Goal: Task Accomplishment & Management: Complete application form

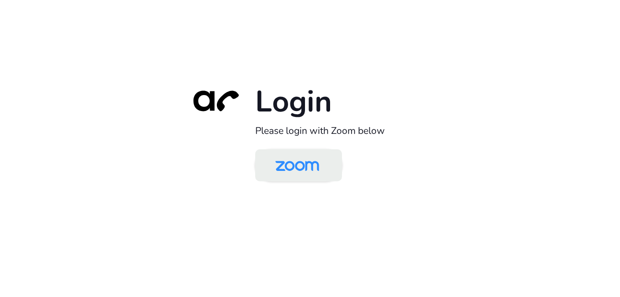
click at [307, 169] on img at bounding box center [297, 166] width 63 height 30
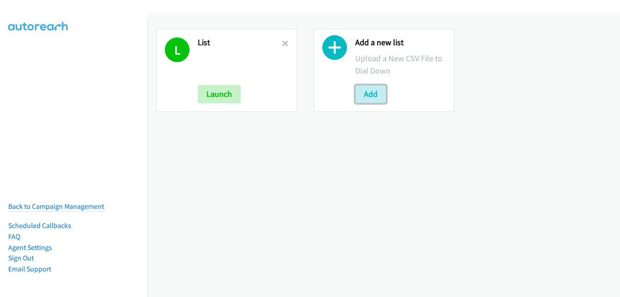
click at [363, 97] on button "Add" at bounding box center [370, 94] width 31 height 18
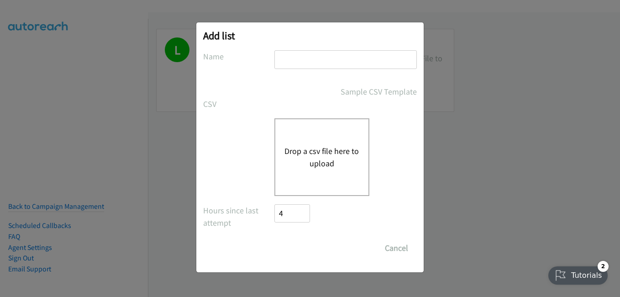
click at [321, 55] on input "text" at bounding box center [345, 59] width 142 height 19
type input "l1"
click at [304, 160] on button "Drop a csv file here to upload" at bounding box center [321, 157] width 75 height 25
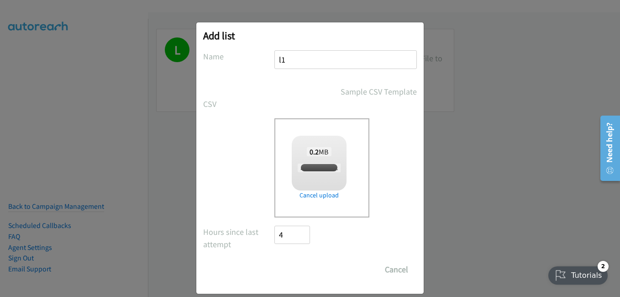
checkbox input "true"
click at [299, 272] on input "Save List" at bounding box center [298, 269] width 48 height 18
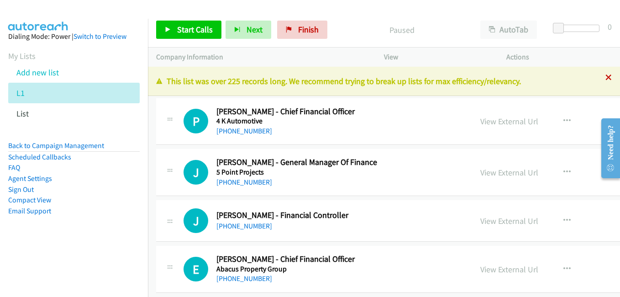
click at [605, 79] on icon at bounding box center [608, 78] width 6 height 6
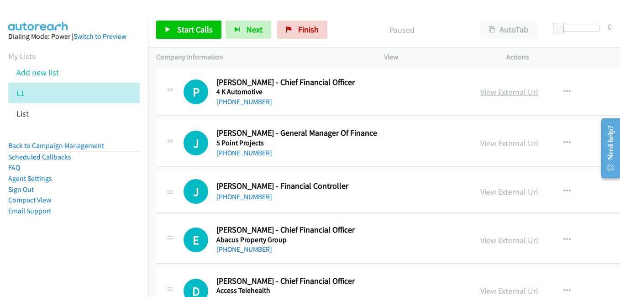
click at [485, 91] on link "View External Url" at bounding box center [509, 92] width 58 height 11
click at [480, 144] on link "View External Url" at bounding box center [509, 143] width 58 height 11
click at [480, 187] on link "View External Url" at bounding box center [509, 191] width 58 height 11
drag, startPoint x: 499, startPoint y: 241, endPoint x: 392, endPoint y: 199, distance: 114.8
click at [499, 241] on link "View External Url" at bounding box center [509, 240] width 58 height 11
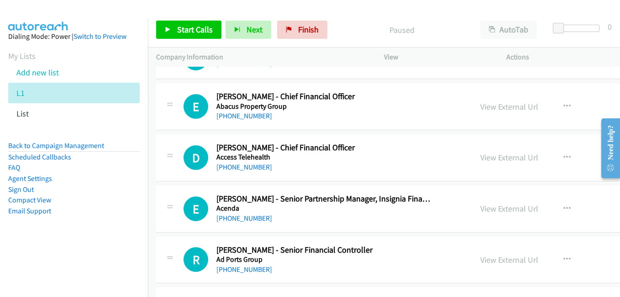
scroll to position [137, 0]
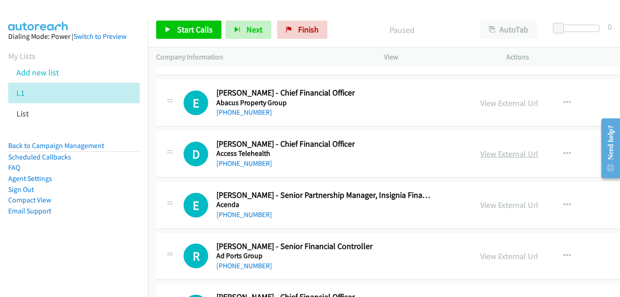
drag, startPoint x: 493, startPoint y: 156, endPoint x: 470, endPoint y: 151, distance: 23.5
click at [493, 156] on link "View External Url" at bounding box center [509, 153] width 58 height 11
click at [482, 205] on link "View External Url" at bounding box center [509, 205] width 58 height 11
click at [480, 261] on link "View External Url" at bounding box center [509, 256] width 58 height 11
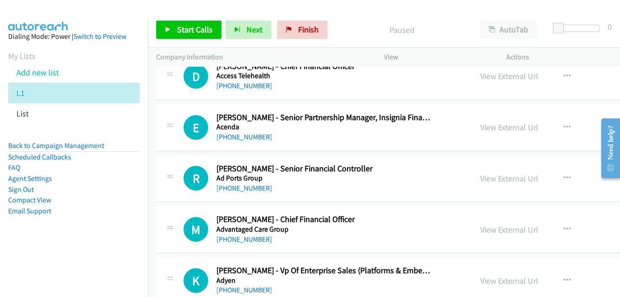
scroll to position [274, 0]
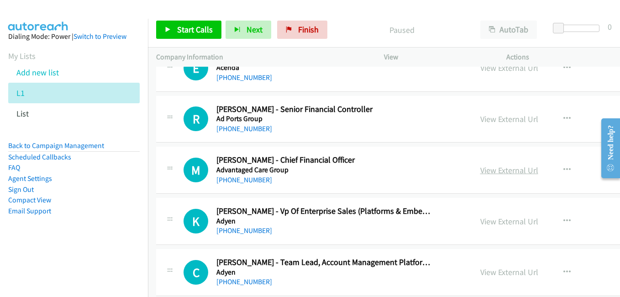
drag, startPoint x: 496, startPoint y: 172, endPoint x: 480, endPoint y: 168, distance: 16.1
click at [496, 172] on link "View External Url" at bounding box center [509, 170] width 58 height 11
click at [490, 223] on link "View External Url" at bounding box center [509, 221] width 58 height 11
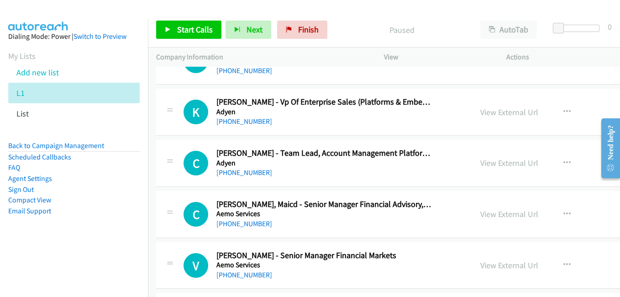
scroll to position [411, 0]
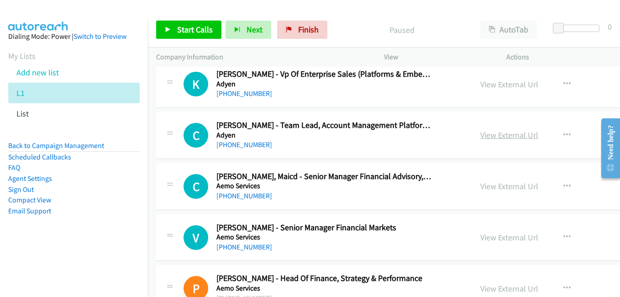
drag, startPoint x: 477, startPoint y: 137, endPoint x: 332, endPoint y: 96, distance: 150.2
click at [480, 137] on link "View External Url" at bounding box center [509, 135] width 58 height 11
drag, startPoint x: 487, startPoint y: 236, endPoint x: 482, endPoint y: 233, distance: 5.1
click at [487, 236] on link "View External Url" at bounding box center [509, 237] width 58 height 11
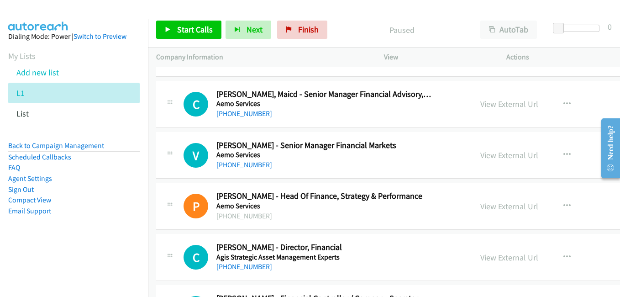
scroll to position [502, 0]
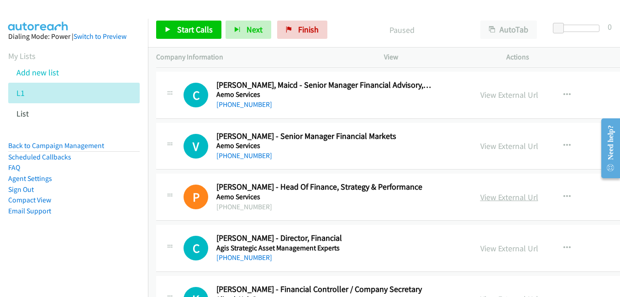
click at [480, 199] on link "View External Url" at bounding box center [509, 197] width 58 height 11
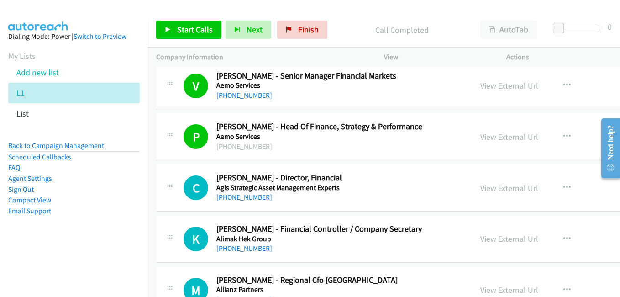
scroll to position [594, 0]
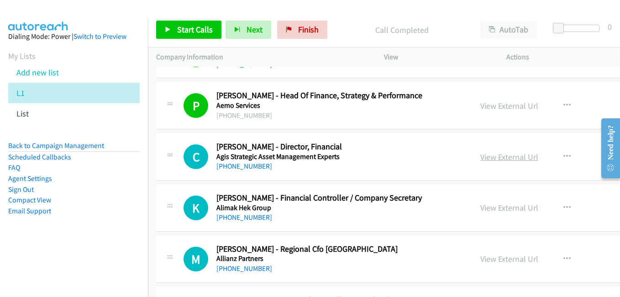
click at [480, 158] on link "View External Url" at bounding box center [509, 157] width 58 height 11
drag, startPoint x: 473, startPoint y: 209, endPoint x: 413, endPoint y: 219, distance: 60.7
click at [480, 209] on link "View External Url" at bounding box center [509, 207] width 58 height 11
click at [480, 259] on link "View External Url" at bounding box center [509, 258] width 58 height 11
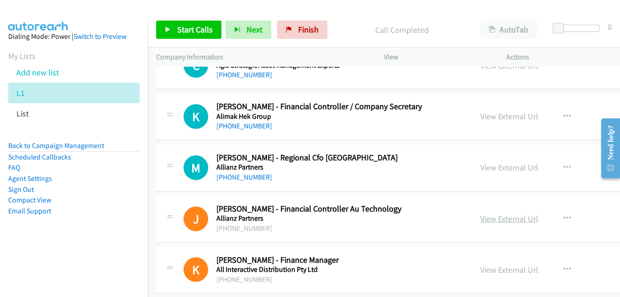
click at [480, 219] on link "View External Url" at bounding box center [509, 218] width 58 height 11
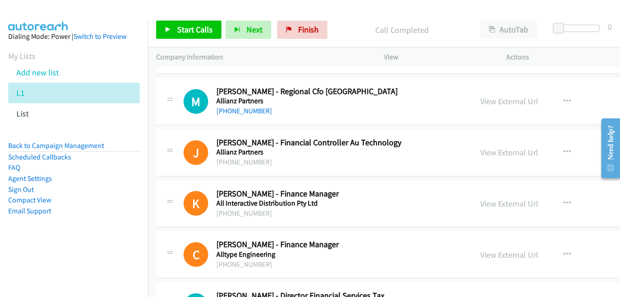
scroll to position [776, 0]
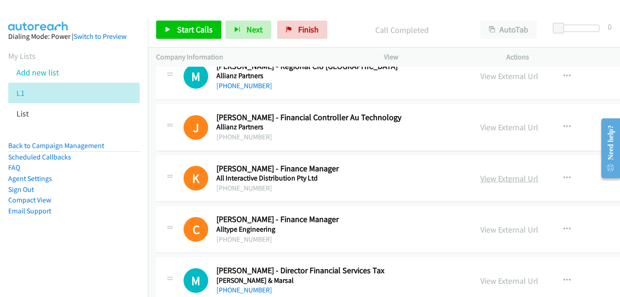
click at [480, 180] on link "View External Url" at bounding box center [509, 178] width 58 height 11
drag, startPoint x: 489, startPoint y: 230, endPoint x: 125, endPoint y: 0, distance: 430.7
click at [489, 230] on link "View External Url" at bounding box center [509, 229] width 58 height 11
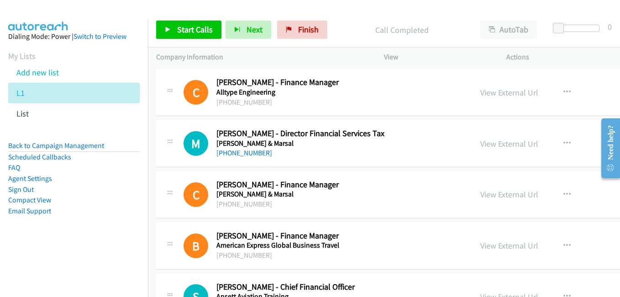
drag, startPoint x: 492, startPoint y: 144, endPoint x: 170, endPoint y: 5, distance: 350.7
click at [492, 144] on link "View External Url" at bounding box center [509, 143] width 58 height 11
click at [480, 197] on link "View External Url" at bounding box center [509, 194] width 58 height 11
drag, startPoint x: 470, startPoint y: 246, endPoint x: 453, endPoint y: 239, distance: 18.2
click at [480, 246] on link "View External Url" at bounding box center [509, 245] width 58 height 11
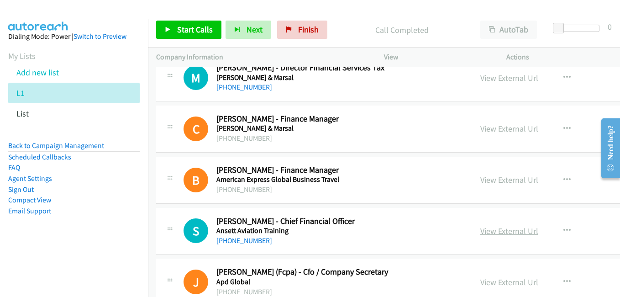
scroll to position [1050, 0]
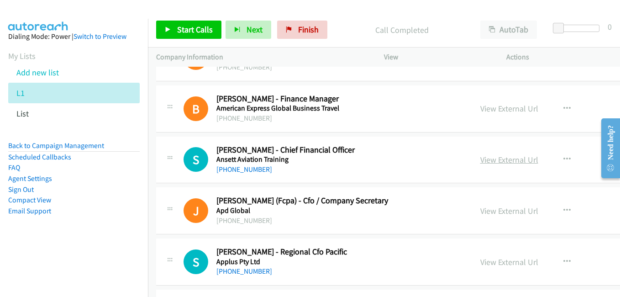
drag, startPoint x: 482, startPoint y: 163, endPoint x: 456, endPoint y: 158, distance: 26.3
click at [482, 163] on link "View External Url" at bounding box center [509, 159] width 58 height 11
drag, startPoint x: 481, startPoint y: 211, endPoint x: 339, endPoint y: 142, distance: 158.3
click at [481, 211] on link "View External Url" at bounding box center [509, 210] width 58 height 11
click at [480, 261] on link "View External Url" at bounding box center [509, 262] width 58 height 11
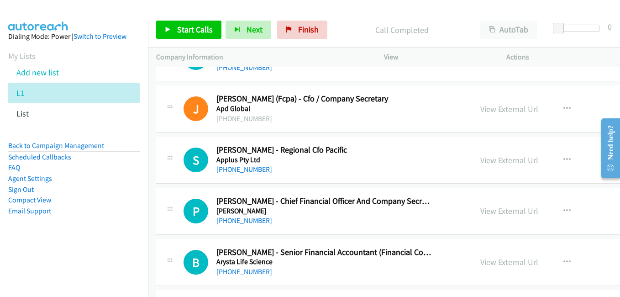
scroll to position [1187, 0]
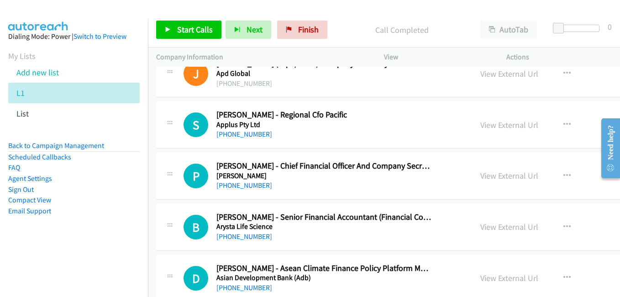
drag, startPoint x: 478, startPoint y: 179, endPoint x: 441, endPoint y: 174, distance: 37.5
click at [480, 179] on link "View External Url" at bounding box center [509, 175] width 58 height 11
click at [489, 223] on link "View External Url" at bounding box center [509, 226] width 58 height 11
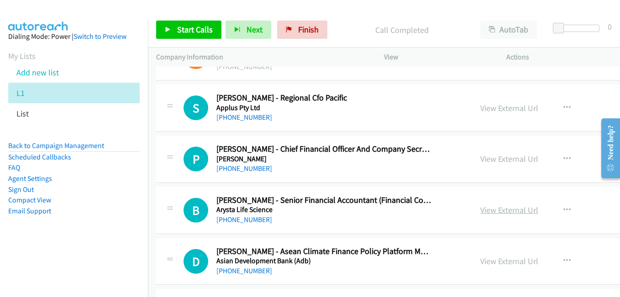
scroll to position [1233, 0]
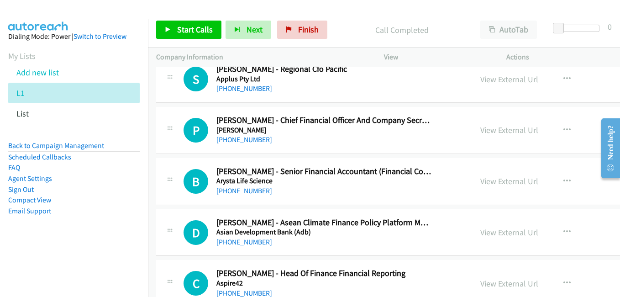
click at [497, 231] on link "View External Url" at bounding box center [509, 232] width 58 height 11
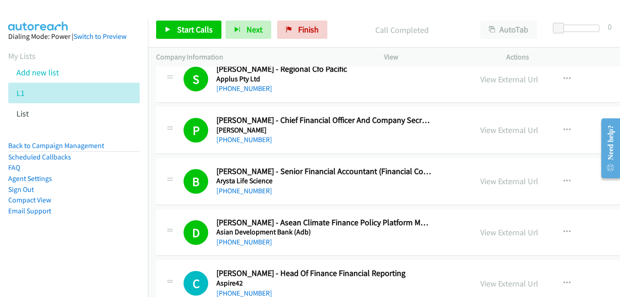
scroll to position [1324, 0]
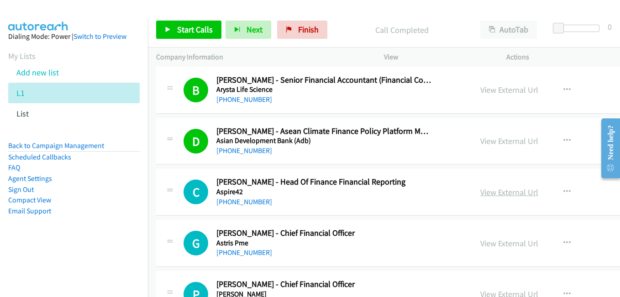
click at [484, 194] on link "View External Url" at bounding box center [509, 192] width 58 height 11
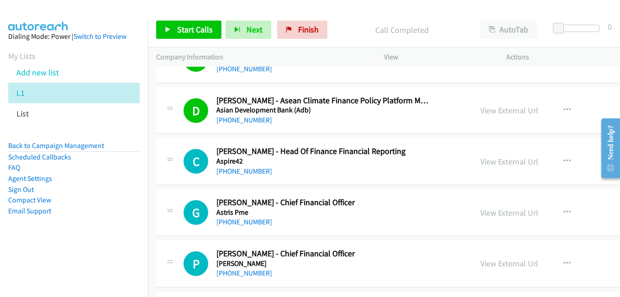
scroll to position [1370, 0]
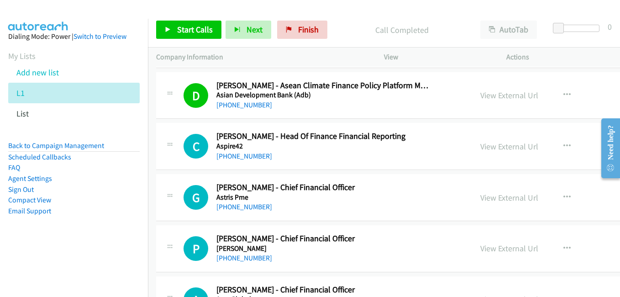
click at [484, 199] on link "View External Url" at bounding box center [509, 197] width 58 height 11
drag, startPoint x: 476, startPoint y: 249, endPoint x: 445, endPoint y: 236, distance: 34.2
click at [480, 249] on link "View External Url" at bounding box center [509, 248] width 58 height 11
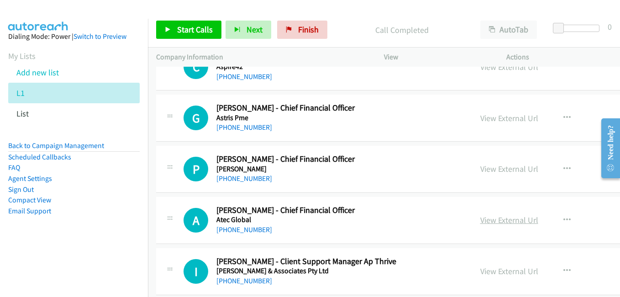
scroll to position [1507, 0]
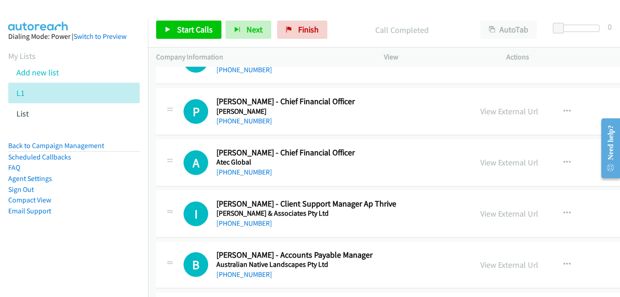
click at [480, 162] on link "View External Url" at bounding box center [509, 162] width 58 height 11
click at [482, 216] on link "View External Url" at bounding box center [509, 213] width 58 height 11
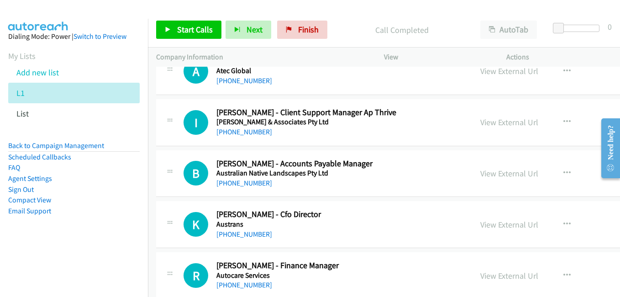
drag, startPoint x: 470, startPoint y: 174, endPoint x: 231, endPoint y: 76, distance: 258.9
click at [480, 174] on link "View External Url" at bounding box center [509, 173] width 58 height 11
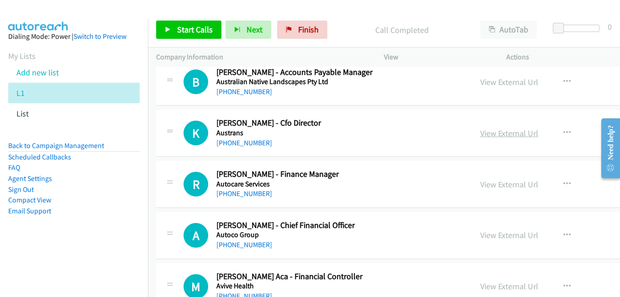
click at [480, 137] on link "View External Url" at bounding box center [509, 133] width 58 height 11
click at [489, 181] on link "View External Url" at bounding box center [509, 184] width 58 height 11
click at [481, 233] on link "View External Url" at bounding box center [509, 235] width 58 height 11
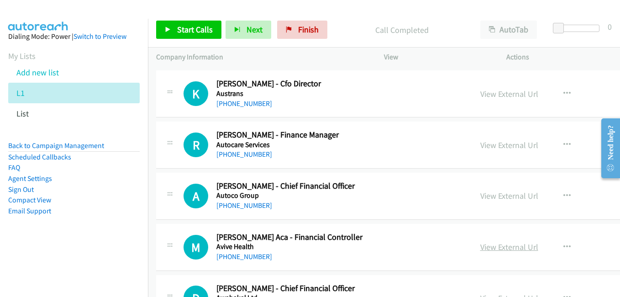
scroll to position [1781, 0]
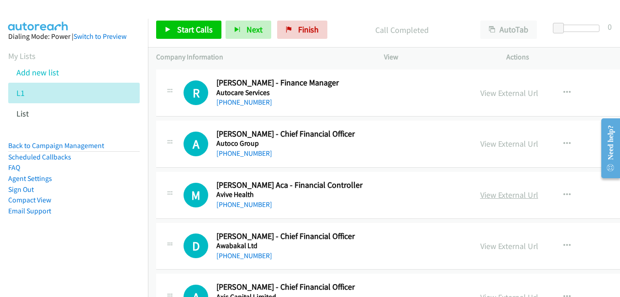
click at [481, 197] on link "View External Url" at bounding box center [509, 194] width 58 height 11
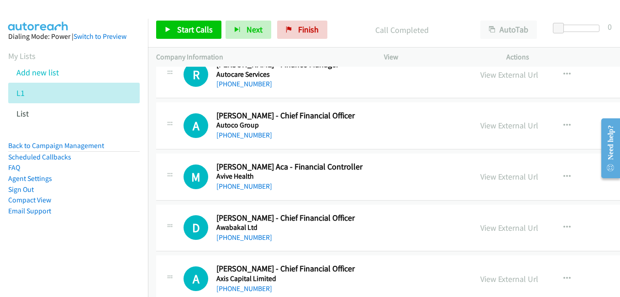
scroll to position [1826, 0]
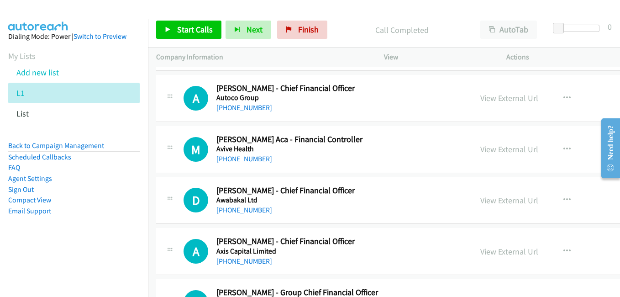
click at [480, 203] on link "View External Url" at bounding box center [509, 200] width 58 height 11
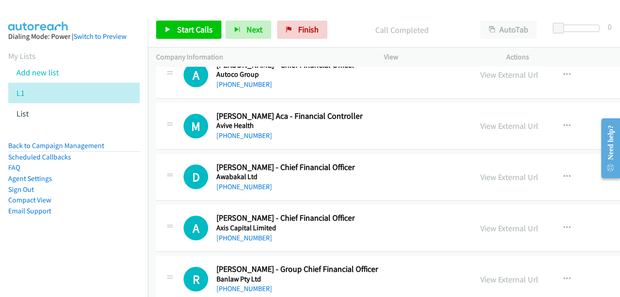
scroll to position [1872, 0]
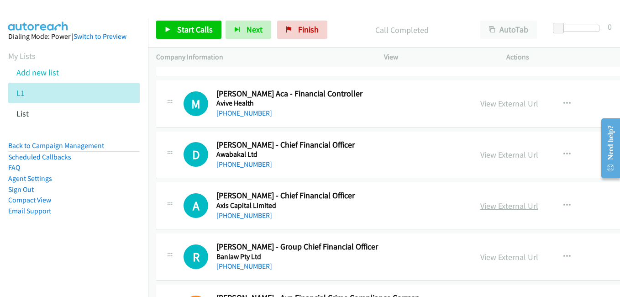
click at [495, 205] on link "View External Url" at bounding box center [509, 205] width 58 height 11
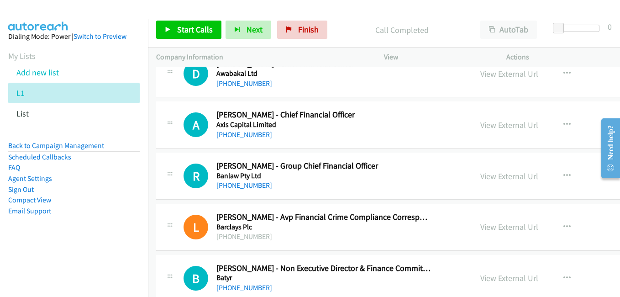
scroll to position [1963, 0]
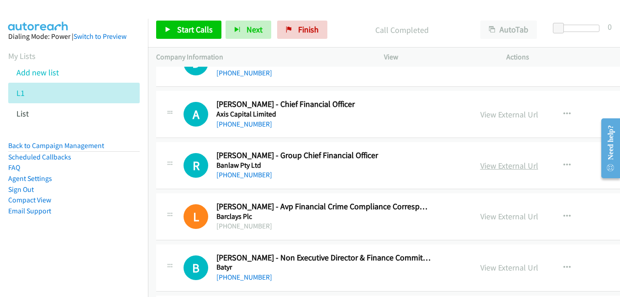
click at [480, 165] on link "View External Url" at bounding box center [509, 165] width 58 height 11
drag, startPoint x: 477, startPoint y: 217, endPoint x: 454, endPoint y: 211, distance: 23.0
click at [480, 217] on link "View External Url" at bounding box center [509, 216] width 58 height 11
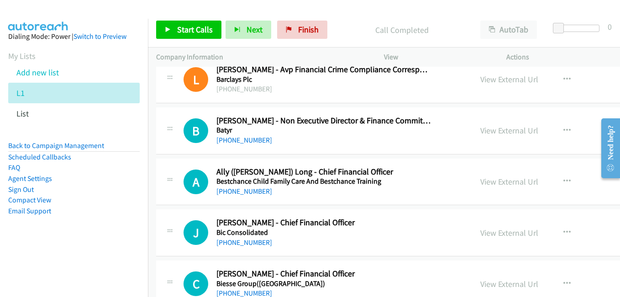
click at [480, 131] on link "View External Url" at bounding box center [509, 130] width 58 height 11
drag, startPoint x: 478, startPoint y: 180, endPoint x: 440, endPoint y: 170, distance: 39.1
click at [480, 180] on link "View External Url" at bounding box center [509, 181] width 58 height 11
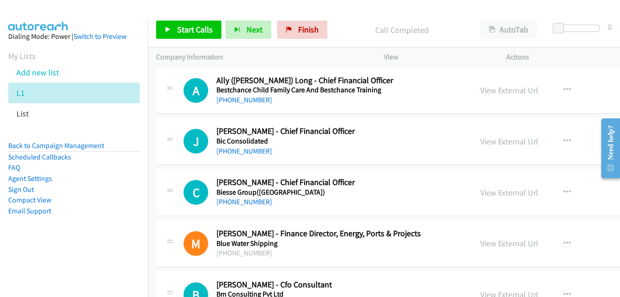
click at [480, 143] on link "View External Url" at bounding box center [509, 141] width 58 height 11
click at [489, 193] on link "View External Url" at bounding box center [509, 192] width 58 height 11
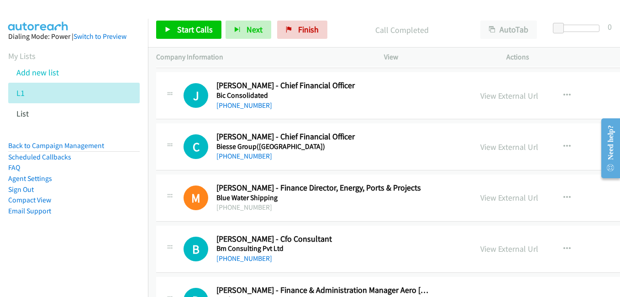
drag, startPoint x: 490, startPoint y: 199, endPoint x: 484, endPoint y: 205, distance: 9.4
click at [480, 198] on link "View External Url" at bounding box center [509, 197] width 58 height 11
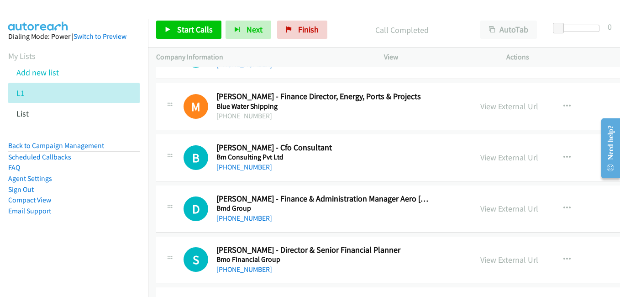
drag, startPoint x: 475, startPoint y: 158, endPoint x: 476, endPoint y: 163, distance: 5.2
click at [480, 158] on link "View External Url" at bounding box center [509, 157] width 58 height 11
click at [480, 210] on link "View External Url" at bounding box center [509, 208] width 58 height 11
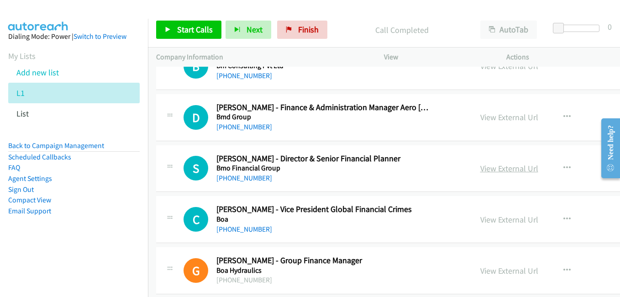
click at [486, 172] on link "View External Url" at bounding box center [509, 168] width 58 height 11
click at [484, 224] on link "View External Url" at bounding box center [509, 219] width 58 height 11
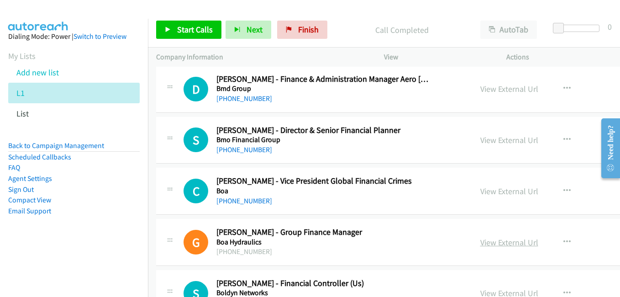
scroll to position [2511, 0]
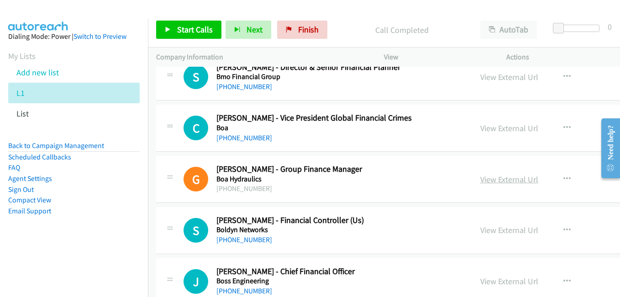
click at [480, 182] on link "View External Url" at bounding box center [509, 179] width 58 height 11
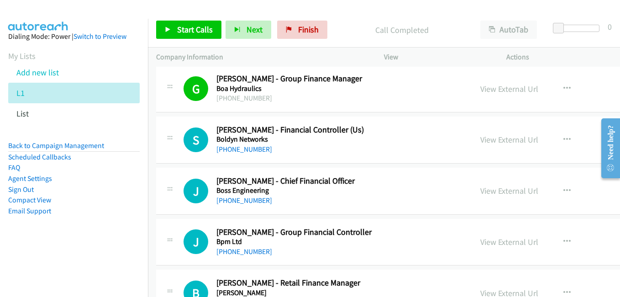
scroll to position [2603, 0]
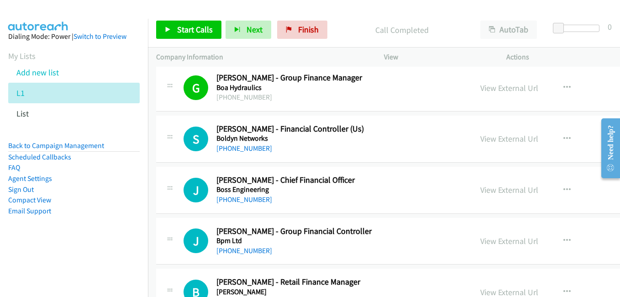
click at [480, 136] on link "View External Url" at bounding box center [509, 138] width 58 height 11
click at [494, 191] on link "View External Url" at bounding box center [509, 189] width 58 height 11
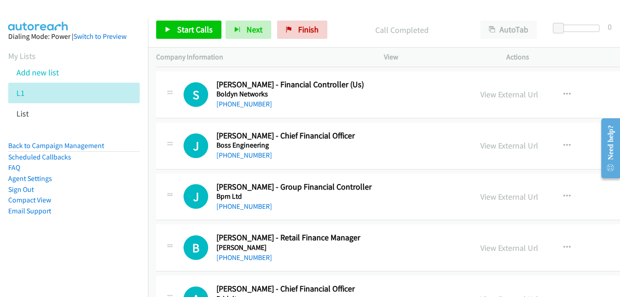
scroll to position [2694, 0]
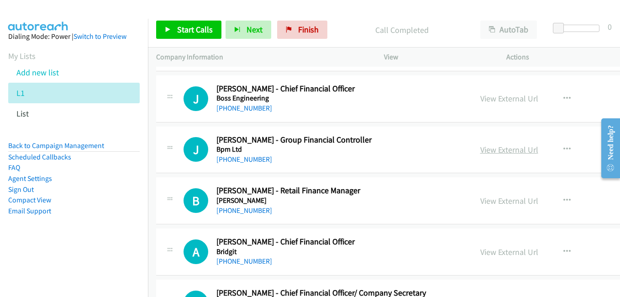
click at [481, 148] on link "View External Url" at bounding box center [509, 149] width 58 height 11
drag, startPoint x: 479, startPoint y: 197, endPoint x: 457, endPoint y: 206, distance: 23.6
click at [480, 197] on link "View External Url" at bounding box center [509, 200] width 58 height 11
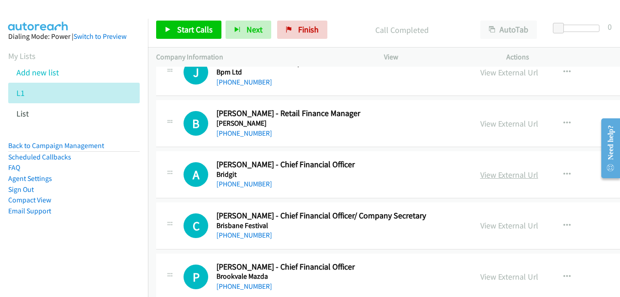
scroll to position [2785, 0]
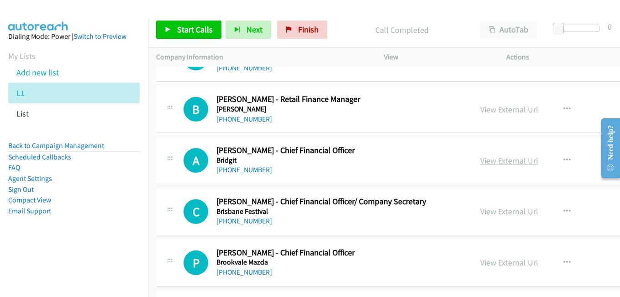
click at [480, 162] on link "View External Url" at bounding box center [509, 160] width 58 height 11
click at [490, 212] on link "View External Url" at bounding box center [509, 211] width 58 height 11
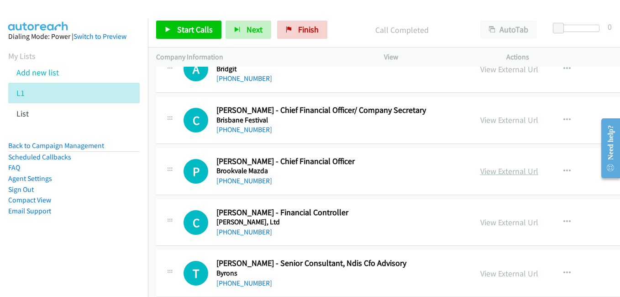
click at [480, 170] on link "View External Url" at bounding box center [509, 171] width 58 height 11
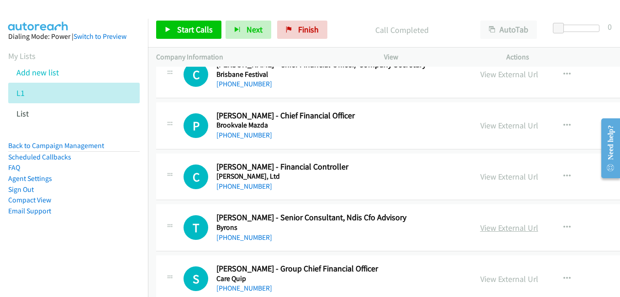
scroll to position [2968, 0]
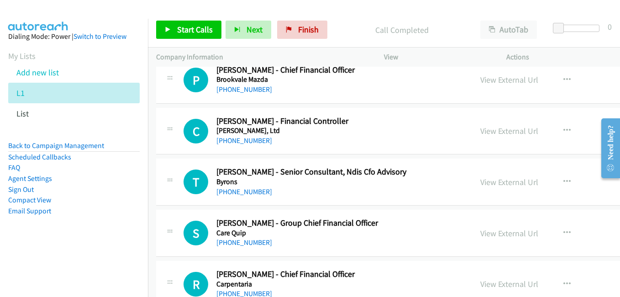
drag, startPoint x: 479, startPoint y: 130, endPoint x: 406, endPoint y: 115, distance: 75.0
click at [480, 130] on link "View External Url" at bounding box center [509, 131] width 58 height 11
click at [480, 181] on link "View External Url" at bounding box center [509, 182] width 58 height 11
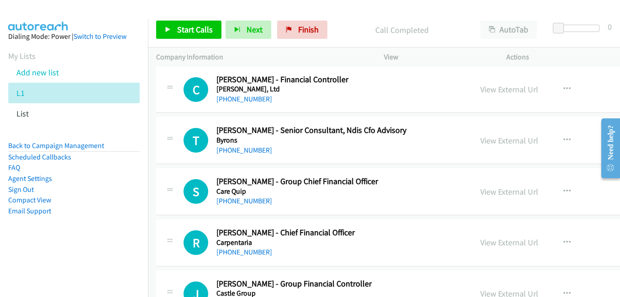
scroll to position [3013, 0]
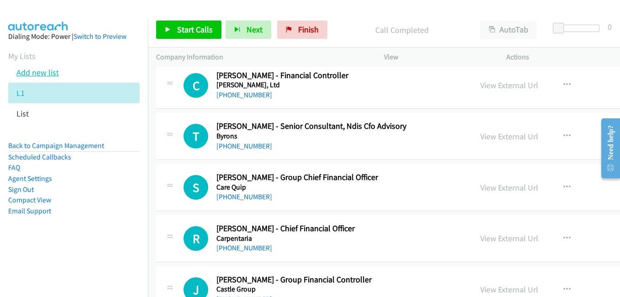
click at [53, 74] on link "Add new list" at bounding box center [37, 72] width 42 height 11
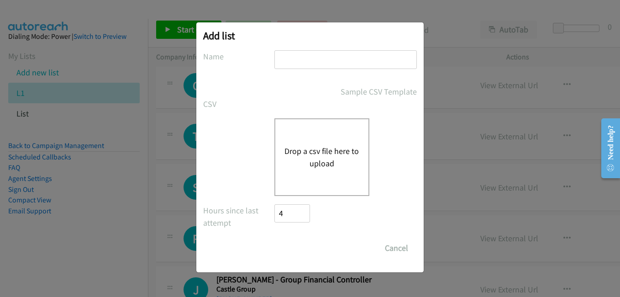
click at [333, 64] on input "text" at bounding box center [345, 59] width 142 height 19
type input "list2"
click at [303, 153] on button "Drop a csv file here to upload" at bounding box center [321, 157] width 75 height 25
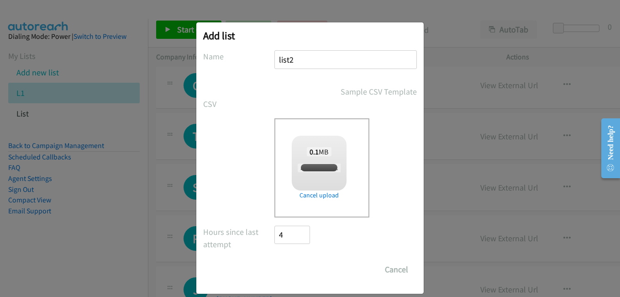
checkbox input "true"
click at [295, 273] on input "Save List" at bounding box center [298, 269] width 48 height 18
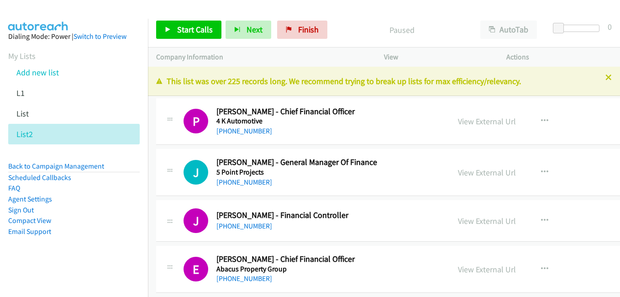
click at [600, 79] on div at bounding box center [310, 148] width 620 height 297
click at [605, 77] on icon at bounding box center [608, 78] width 6 height 6
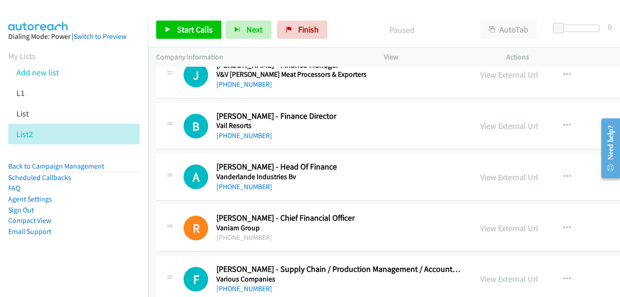
scroll to position [35920, 0]
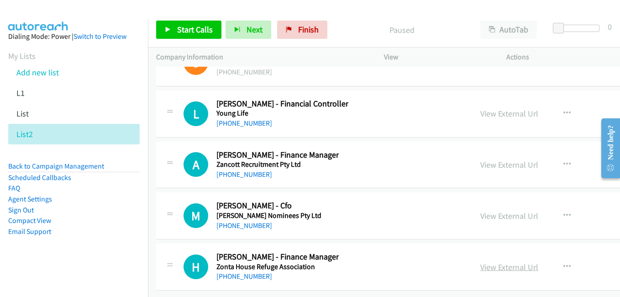
click at [485, 262] on link "View External Url" at bounding box center [509, 267] width 58 height 11
drag, startPoint x: 473, startPoint y: 207, endPoint x: 439, endPoint y: 184, distance: 41.2
click at [480, 210] on link "View External Url" at bounding box center [509, 215] width 58 height 11
drag, startPoint x: 487, startPoint y: 161, endPoint x: 300, endPoint y: 54, distance: 215.8
click at [487, 161] on link "View External Url" at bounding box center [509, 164] width 58 height 11
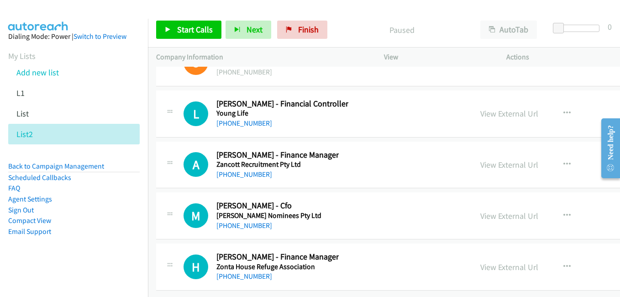
click at [480, 109] on link "View External Url" at bounding box center [509, 113] width 58 height 11
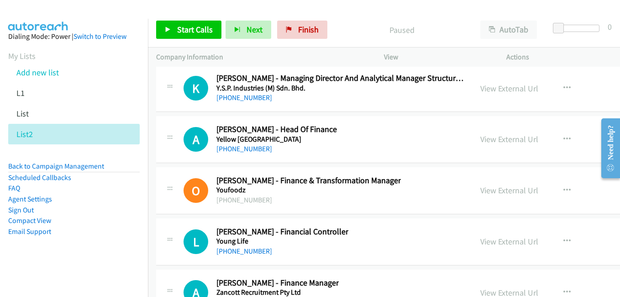
scroll to position [35783, 0]
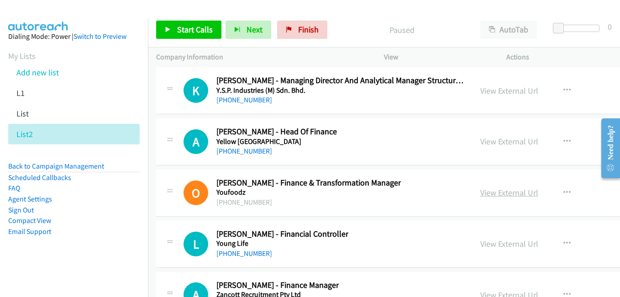
click at [483, 192] on link "View External Url" at bounding box center [509, 192] width 58 height 11
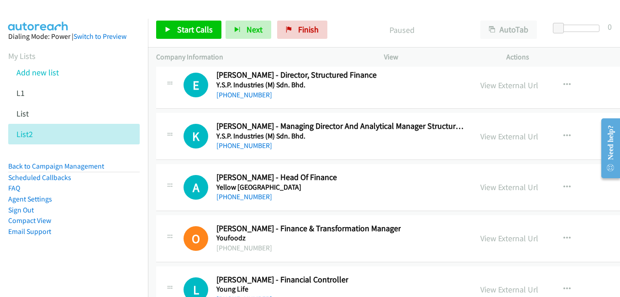
drag, startPoint x: 480, startPoint y: 189, endPoint x: 285, endPoint y: 125, distance: 205.2
click at [480, 189] on link "View External Url" at bounding box center [509, 187] width 58 height 11
click at [480, 139] on link "View External Url" at bounding box center [509, 136] width 58 height 11
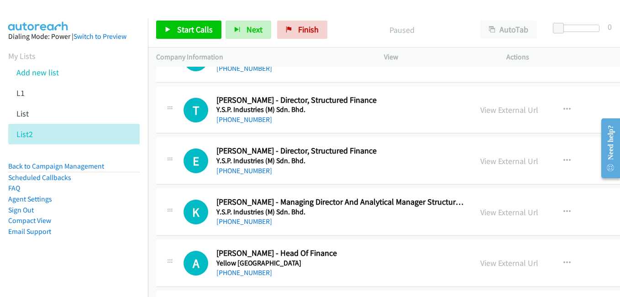
scroll to position [35646, 0]
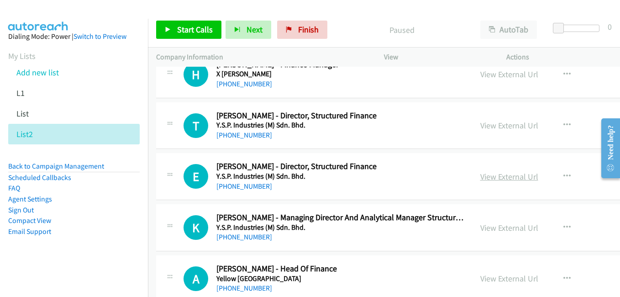
drag, startPoint x: 481, startPoint y: 175, endPoint x: 474, endPoint y: 174, distance: 7.3
click at [481, 175] on link "View External Url" at bounding box center [509, 176] width 58 height 11
click at [481, 126] on link "View External Url" at bounding box center [509, 125] width 58 height 11
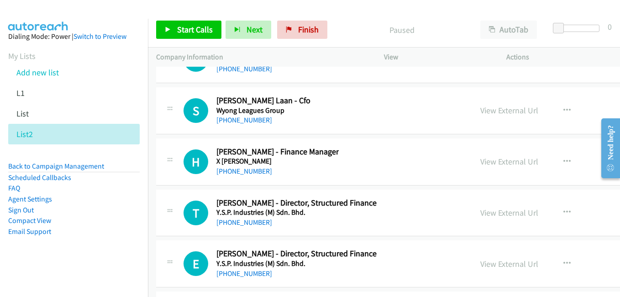
scroll to position [35555, 0]
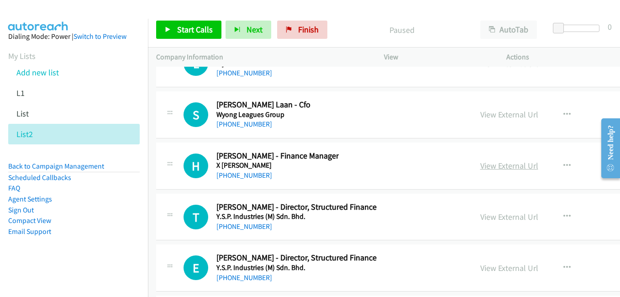
drag, startPoint x: 486, startPoint y: 168, endPoint x: 475, endPoint y: 167, distance: 11.5
click at [486, 168] on link "View External Url" at bounding box center [509, 165] width 58 height 11
click at [492, 118] on link "View External Url" at bounding box center [509, 114] width 58 height 11
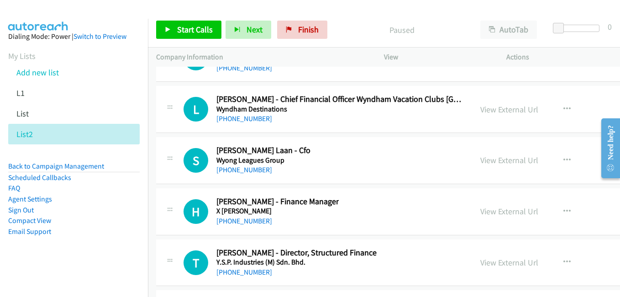
scroll to position [35418, 0]
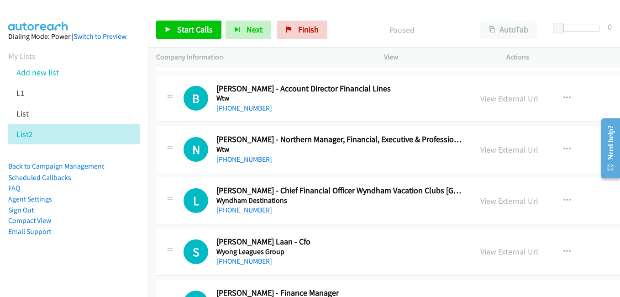
drag, startPoint x: 475, startPoint y: 201, endPoint x: 411, endPoint y: 190, distance: 64.5
click at [480, 201] on link "View External Url" at bounding box center [509, 200] width 58 height 11
click at [480, 153] on link "View External Url" at bounding box center [509, 149] width 58 height 11
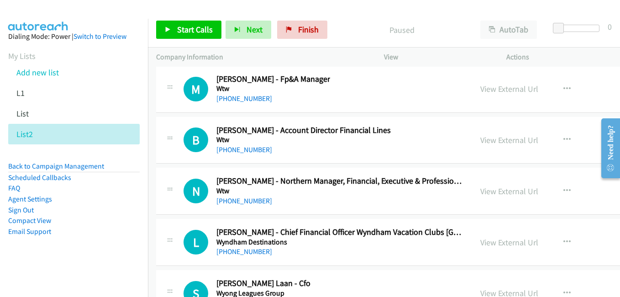
scroll to position [35372, 0]
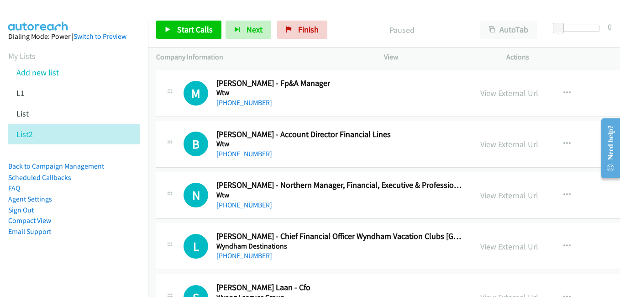
click at [480, 146] on link "View External Url" at bounding box center [509, 144] width 58 height 11
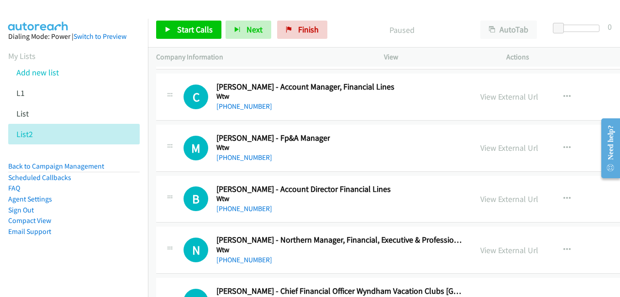
scroll to position [35281, 0]
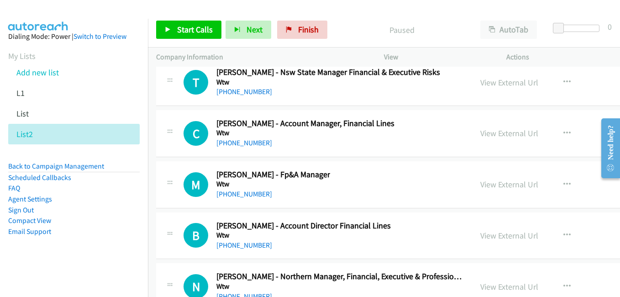
click at [480, 187] on link "View External Url" at bounding box center [509, 184] width 58 height 11
drag, startPoint x: 471, startPoint y: 131, endPoint x: 488, endPoint y: 141, distance: 19.3
click at [480, 131] on link "View External Url" at bounding box center [509, 133] width 58 height 11
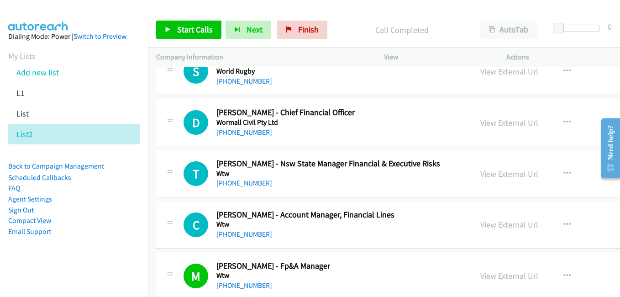
click at [480, 172] on link "View External Url" at bounding box center [509, 173] width 58 height 11
drag, startPoint x: 485, startPoint y: 124, endPoint x: 531, endPoint y: 199, distance: 87.9
click at [485, 124] on link "View External Url" at bounding box center [509, 122] width 58 height 11
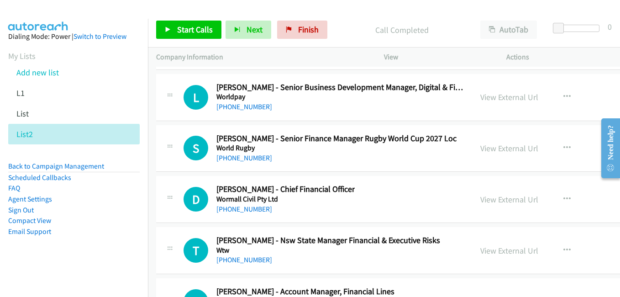
scroll to position [35098, 0]
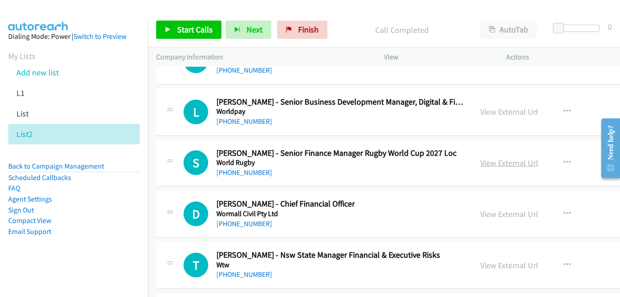
click at [480, 162] on link "View External Url" at bounding box center [509, 163] width 58 height 11
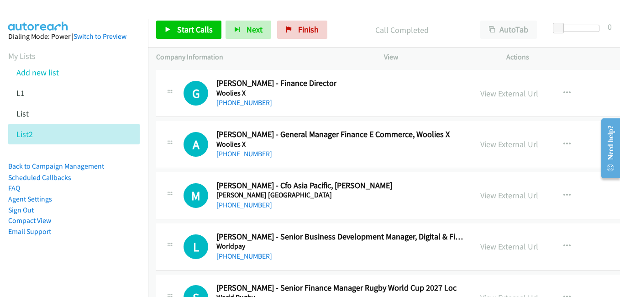
scroll to position [34961, 0]
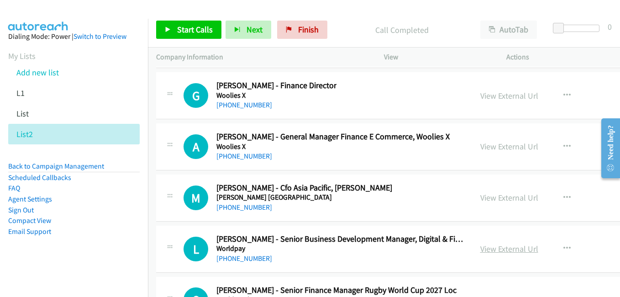
click at [495, 252] on link "View External Url" at bounding box center [509, 248] width 58 height 11
click at [480, 195] on link "View External Url" at bounding box center [509, 197] width 58 height 11
click at [480, 147] on link "View External Url" at bounding box center [509, 146] width 58 height 11
click at [480, 99] on link "View External Url" at bounding box center [509, 95] width 58 height 11
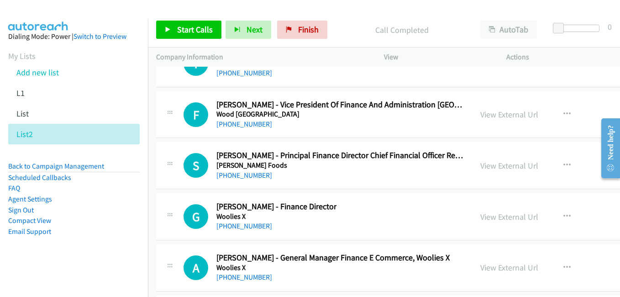
scroll to position [34824, 0]
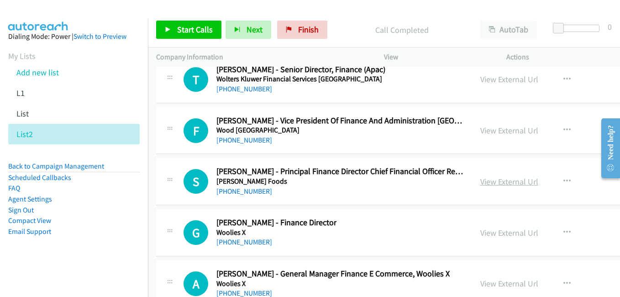
click at [480, 184] on link "View External Url" at bounding box center [509, 181] width 58 height 11
click at [490, 128] on link "View External Url" at bounding box center [509, 130] width 58 height 11
drag, startPoint x: 473, startPoint y: 78, endPoint x: 262, endPoint y: 47, distance: 213.7
click at [480, 78] on link "View External Url" at bounding box center [509, 79] width 58 height 11
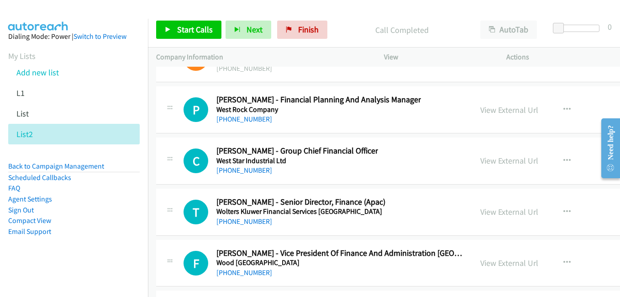
scroll to position [34687, 0]
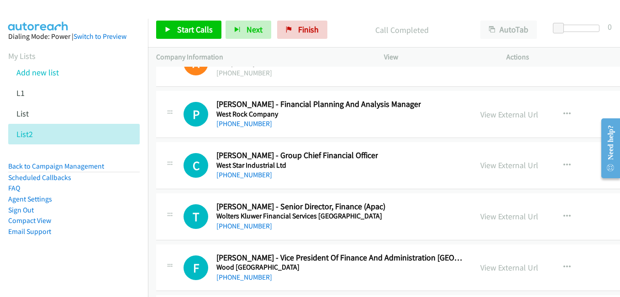
drag, startPoint x: 474, startPoint y: 168, endPoint x: 259, endPoint y: 100, distance: 225.3
click at [480, 168] on link "View External Url" at bounding box center [509, 165] width 58 height 11
click at [480, 114] on link "View External Url" at bounding box center [509, 114] width 58 height 11
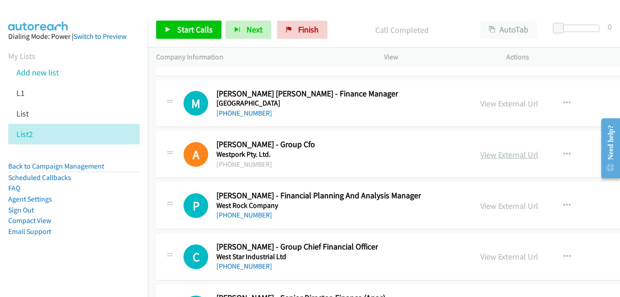
click at [486, 158] on link "View External Url" at bounding box center [509, 154] width 58 height 11
click at [480, 103] on link "View External Url" at bounding box center [509, 103] width 58 height 11
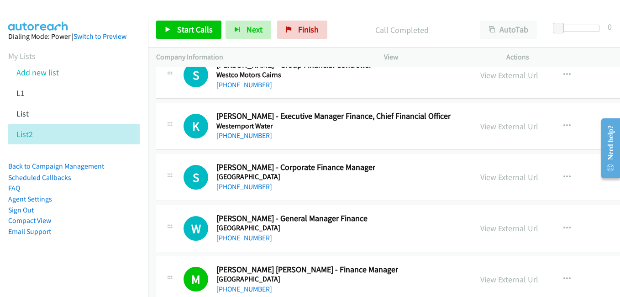
scroll to position [34413, 0]
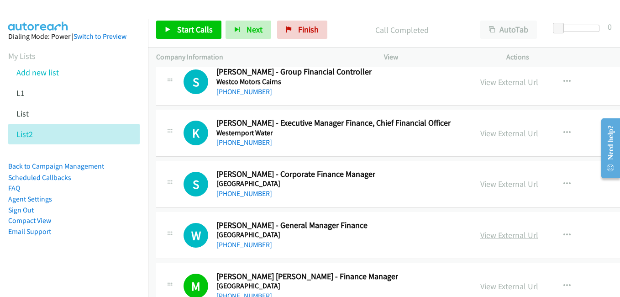
click at [485, 232] on link "View External Url" at bounding box center [509, 235] width 58 height 11
click at [480, 189] on link "View External Url" at bounding box center [509, 184] width 58 height 11
click at [480, 135] on link "View External Url" at bounding box center [509, 133] width 58 height 11
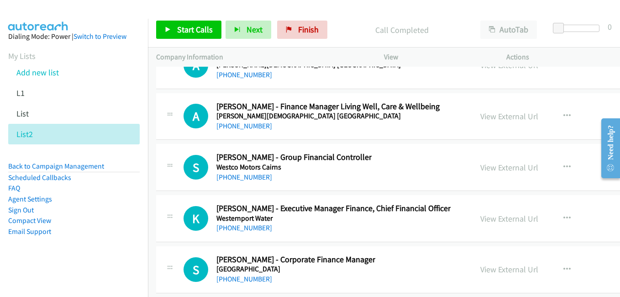
scroll to position [34322, 0]
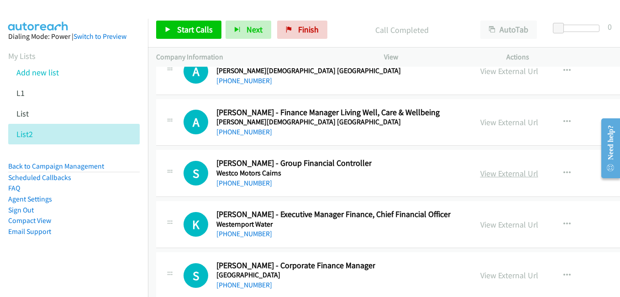
click at [489, 176] on link "View External Url" at bounding box center [509, 173] width 58 height 11
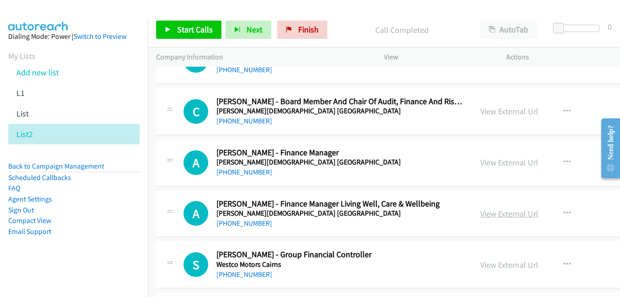
click at [481, 215] on link "View External Url" at bounding box center [509, 213] width 58 height 11
click at [493, 161] on link "View External Url" at bounding box center [509, 162] width 58 height 11
click at [498, 112] on link "View External Url" at bounding box center [509, 111] width 58 height 11
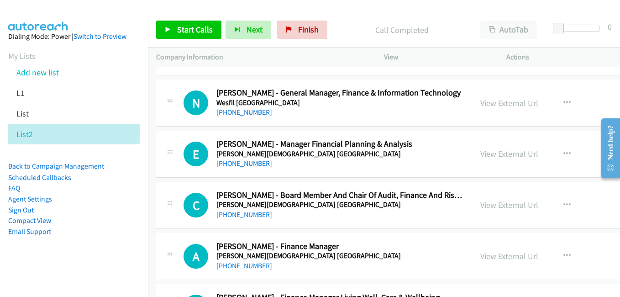
scroll to position [34094, 0]
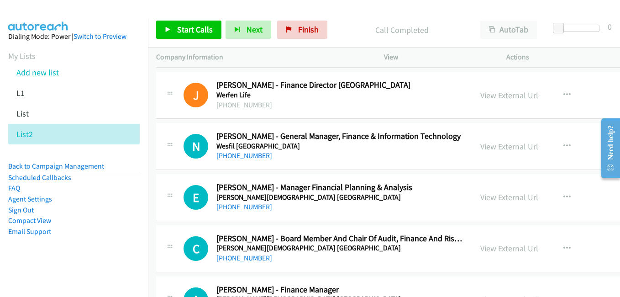
click at [491, 198] on link "View External Url" at bounding box center [509, 197] width 58 height 11
drag, startPoint x: 483, startPoint y: 148, endPoint x: 263, endPoint y: 88, distance: 227.9
click at [483, 148] on link "View External Url" at bounding box center [509, 146] width 58 height 11
click at [490, 99] on link "View External Url" at bounding box center [509, 95] width 58 height 11
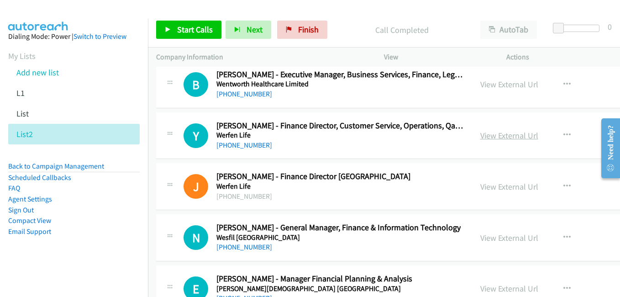
click at [498, 139] on link "View External Url" at bounding box center [509, 135] width 58 height 11
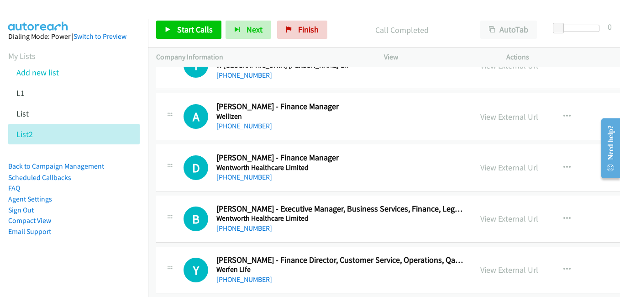
scroll to position [33865, 0]
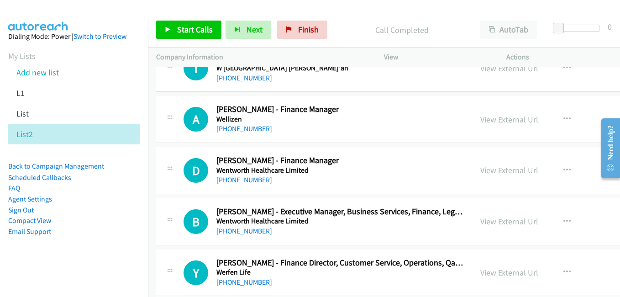
click at [490, 224] on link "View External Url" at bounding box center [509, 221] width 58 height 11
drag, startPoint x: 484, startPoint y: 167, endPoint x: 155, endPoint y: 16, distance: 362.4
click at [484, 167] on link "View External Url" at bounding box center [509, 170] width 58 height 11
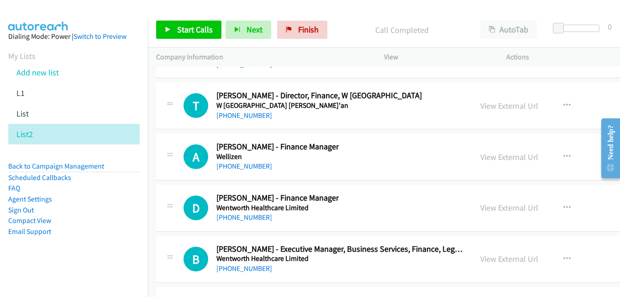
scroll to position [33820, 0]
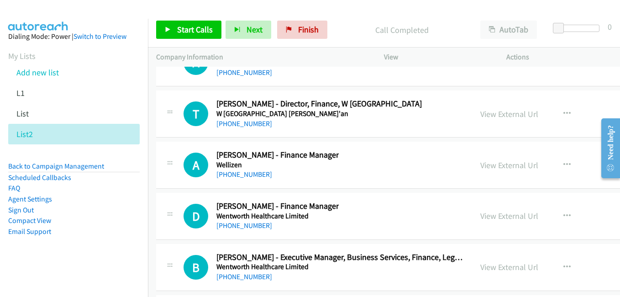
click at [486, 168] on link "View External Url" at bounding box center [509, 165] width 58 height 11
click at [491, 110] on link "View External Url" at bounding box center [509, 114] width 58 height 11
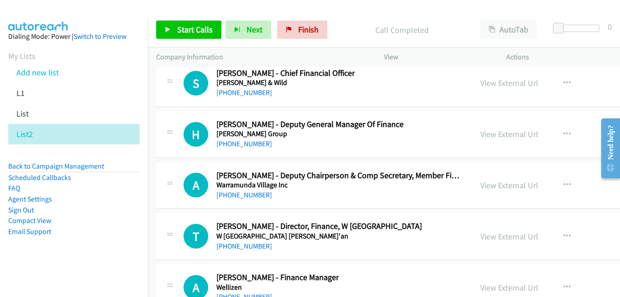
scroll to position [33683, 0]
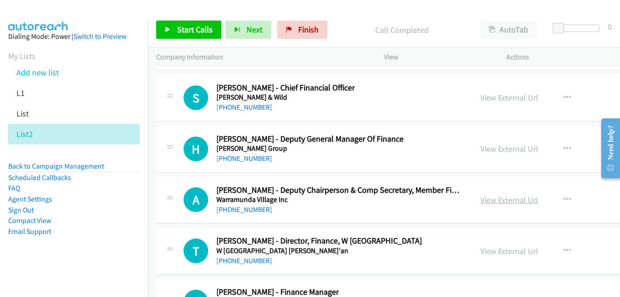
click at [484, 204] on link "View External Url" at bounding box center [509, 200] width 58 height 11
click at [488, 149] on link "View External Url" at bounding box center [509, 148] width 58 height 11
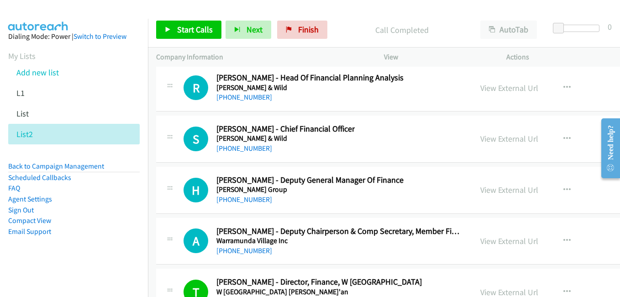
scroll to position [33637, 0]
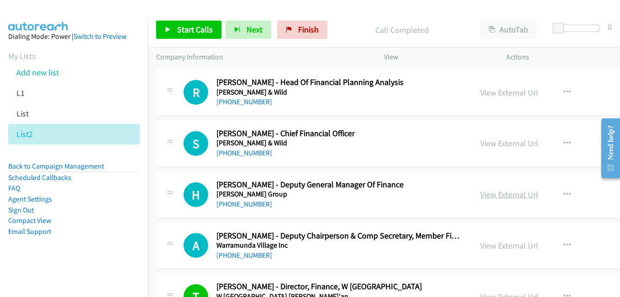
click at [480, 196] on link "View External Url" at bounding box center [509, 194] width 58 height 11
drag, startPoint x: 496, startPoint y: 147, endPoint x: 491, endPoint y: 146, distance: 5.1
click at [496, 147] on link "View External Url" at bounding box center [509, 143] width 58 height 11
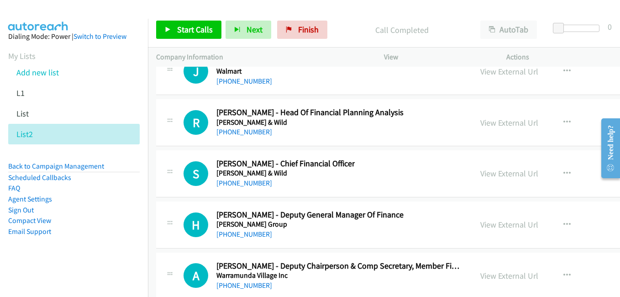
scroll to position [33591, 0]
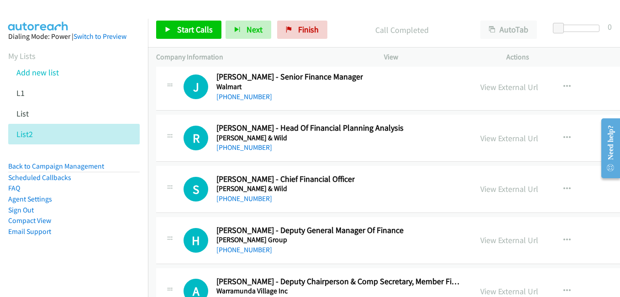
click at [485, 138] on link "View External Url" at bounding box center [509, 138] width 58 height 11
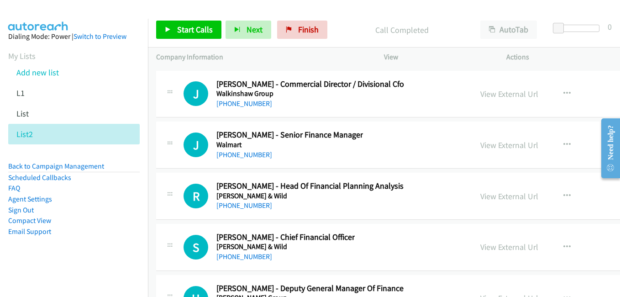
scroll to position [33500, 0]
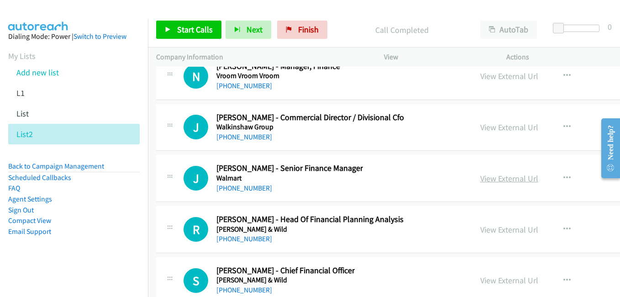
click at [489, 179] on link "View External Url" at bounding box center [509, 178] width 58 height 11
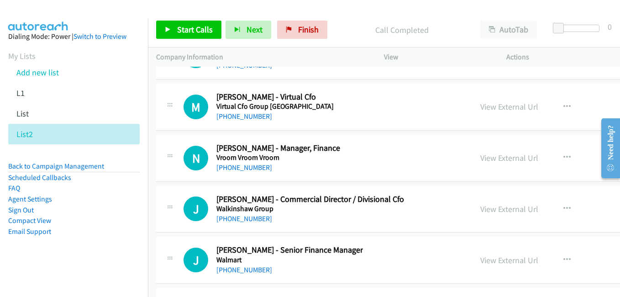
scroll to position [33409, 0]
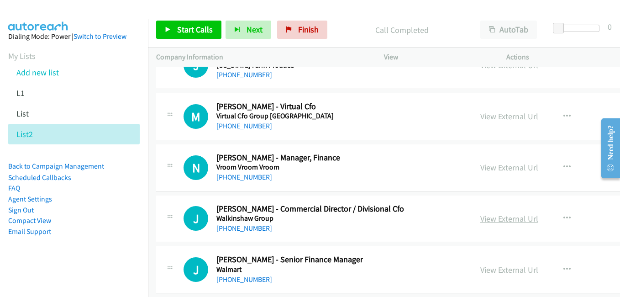
drag, startPoint x: 497, startPoint y: 219, endPoint x: 443, endPoint y: 202, distance: 56.5
click at [497, 219] on link "View External Url" at bounding box center [509, 218] width 58 height 11
drag, startPoint x: 479, startPoint y: 168, endPoint x: 283, endPoint y: 84, distance: 213.5
click at [480, 168] on link "View External Url" at bounding box center [509, 167] width 58 height 11
click at [480, 120] on link "View External Url" at bounding box center [509, 116] width 58 height 11
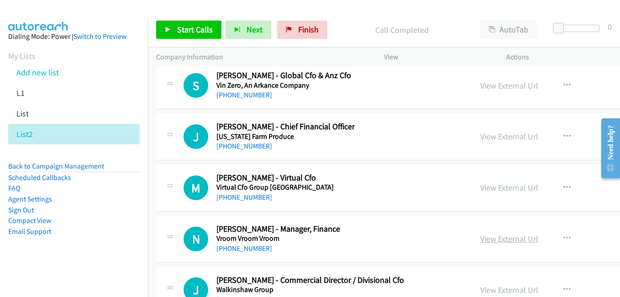
scroll to position [33318, 0]
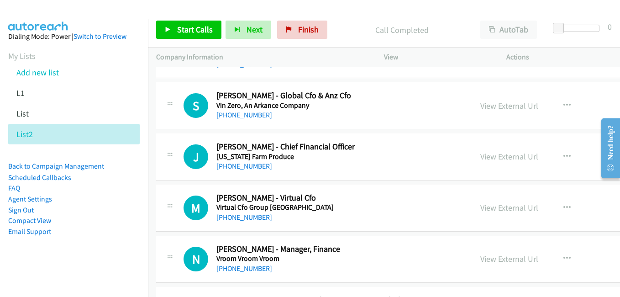
drag, startPoint x: 486, startPoint y: 161, endPoint x: 463, endPoint y: 164, distance: 22.6
click at [486, 161] on link "View External Url" at bounding box center [509, 156] width 58 height 11
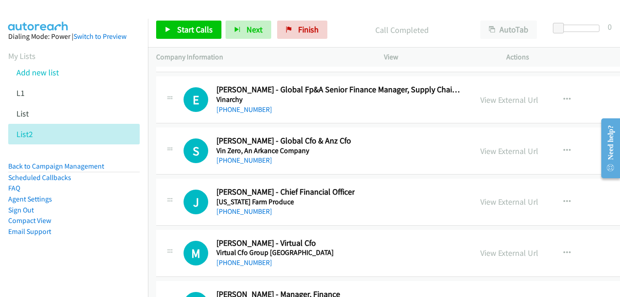
scroll to position [33272, 0]
click at [481, 151] on link "View External Url" at bounding box center [509, 151] width 58 height 11
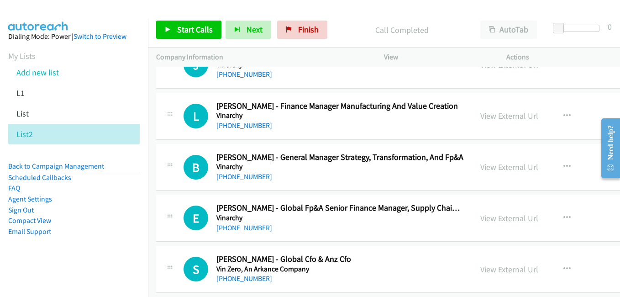
scroll to position [33135, 0]
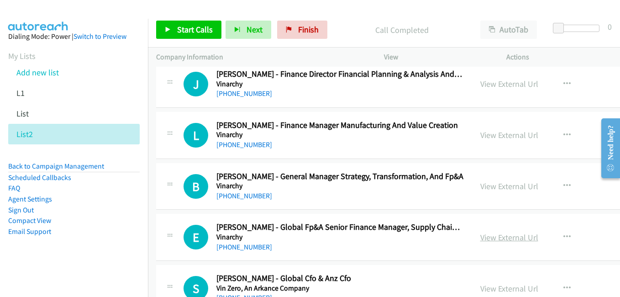
drag, startPoint x: 493, startPoint y: 238, endPoint x: 436, endPoint y: 219, distance: 60.1
click at [493, 238] on link "View External Url" at bounding box center [509, 237] width 58 height 11
click at [486, 188] on link "View External Url" at bounding box center [509, 186] width 58 height 11
drag, startPoint x: 494, startPoint y: 139, endPoint x: 510, endPoint y: 149, distance: 19.1
click at [494, 139] on link "View External Url" at bounding box center [509, 135] width 58 height 11
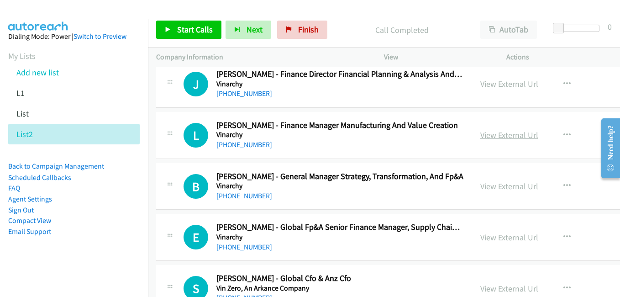
scroll to position [33044, 0]
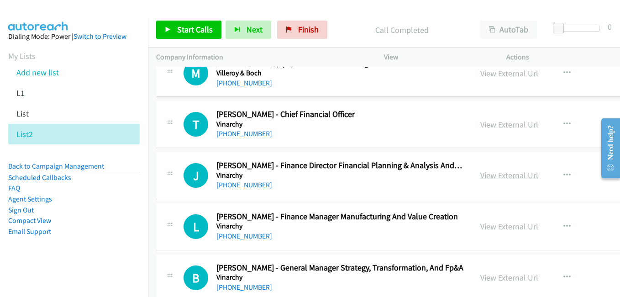
click at [480, 173] on link "View External Url" at bounding box center [509, 175] width 58 height 11
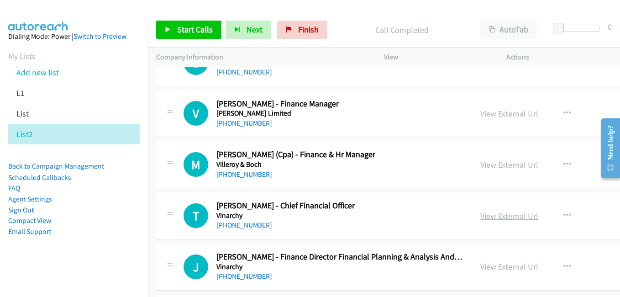
click at [486, 214] on link "View External Url" at bounding box center [509, 215] width 58 height 11
click at [480, 163] on link "View External Url" at bounding box center [509, 164] width 58 height 11
click at [480, 112] on link "View External Url" at bounding box center [509, 113] width 58 height 11
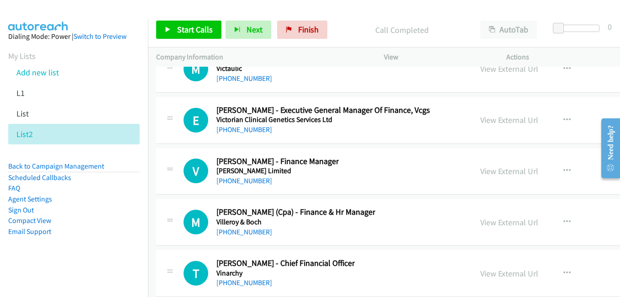
scroll to position [32861, 0]
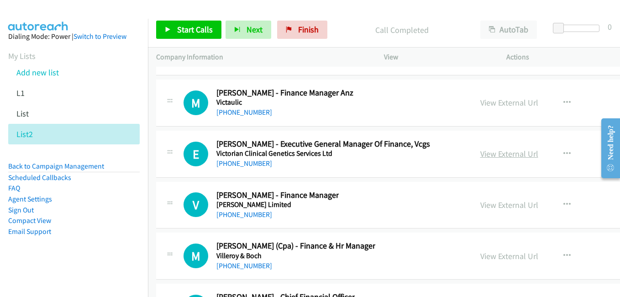
click at [487, 154] on link "View External Url" at bounding box center [509, 153] width 58 height 11
